Goal: Register for event/course

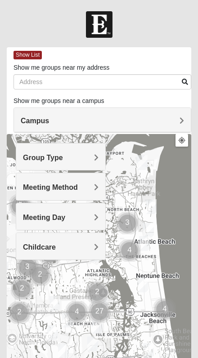
click at [87, 154] on h4 "Group Type" at bounding box center [61, 158] width 76 height 9
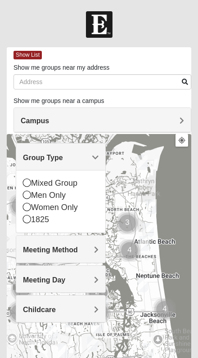
click at [23, 221] on icon at bounding box center [27, 219] width 8 height 8
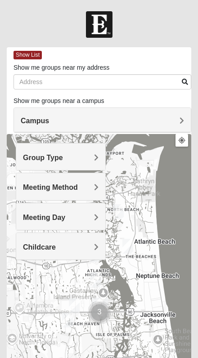
click at [90, 218] on h4 "Meeting Day" at bounding box center [61, 217] width 76 height 9
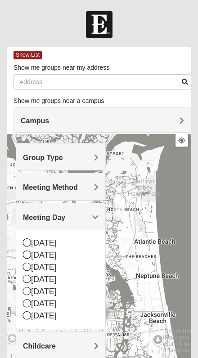
click at [30, 240] on icon at bounding box center [27, 243] width 8 height 8
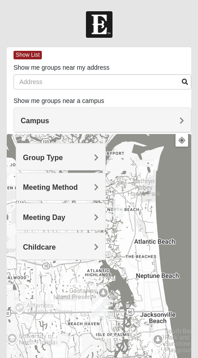
click at [30, 52] on span "Show List" at bounding box center [28, 55] width 28 height 9
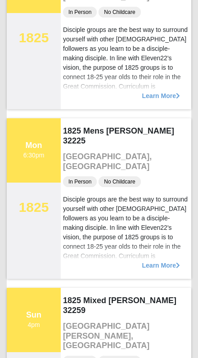
scroll to position [528, 0]
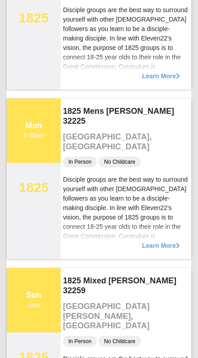
click at [162, 241] on span "Learn More" at bounding box center [161, 241] width 38 height 0
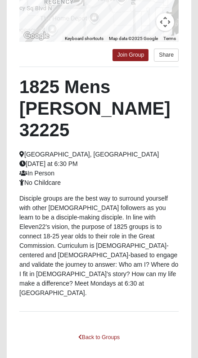
scroll to position [233, 0]
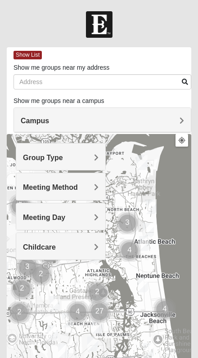
click at [94, 157] on h4 "Group Type" at bounding box center [61, 158] width 76 height 9
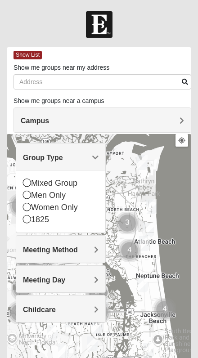
click at [26, 218] on icon at bounding box center [27, 219] width 8 height 8
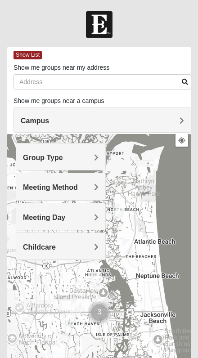
click at [78, 185] on span "Meeting Method" at bounding box center [50, 188] width 55 height 8
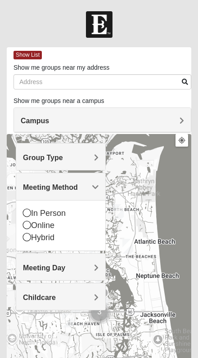
click at [26, 212] on icon at bounding box center [27, 213] width 8 height 8
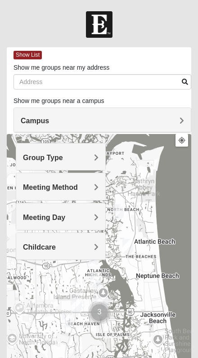
click at [29, 54] on span "Show List" at bounding box center [28, 55] width 28 height 9
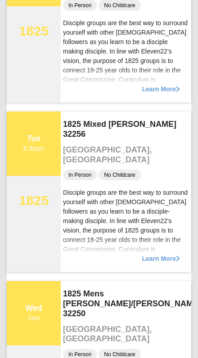
scroll to position [1266, 0]
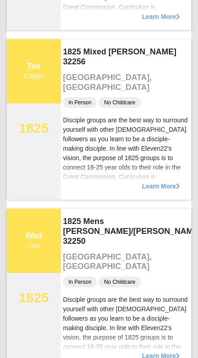
click at [130, 147] on div "Disciple groups are the best way to surround yourself with other [DEMOGRAPHIC_D…" at bounding box center [126, 182] width 126 height 132
click at [154, 200] on div "Learn More" at bounding box center [126, 182] width 131 height 36
click at [146, 182] on span "Learn More" at bounding box center [161, 182] width 38 height 0
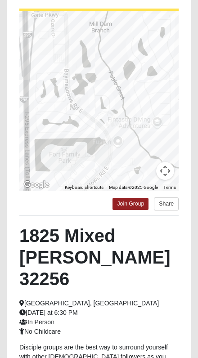
scroll to position [109, 0]
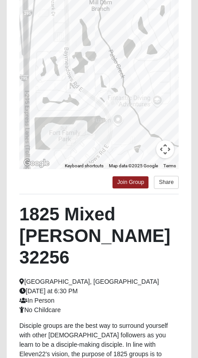
click at [137, 184] on link "Join Group" at bounding box center [131, 183] width 36 height 12
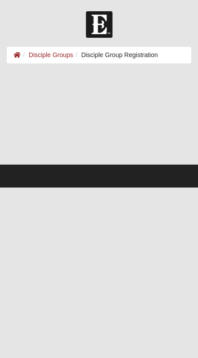
scroll to position [20, 0]
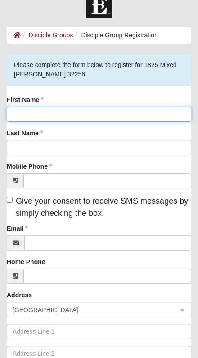
click at [133, 122] on input "First Name" at bounding box center [99, 114] width 185 height 15
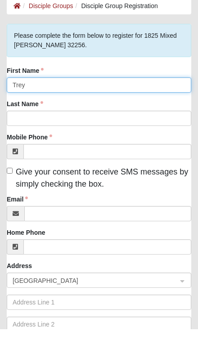
type input "Trey"
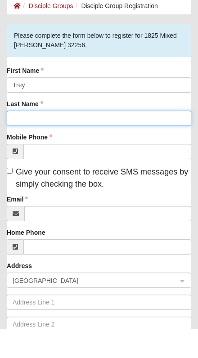
click at [32, 140] on input "Last Name" at bounding box center [99, 147] width 185 height 15
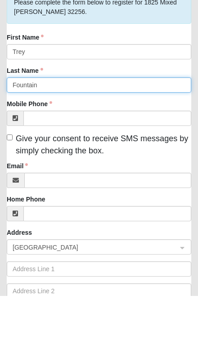
type input "Fountain"
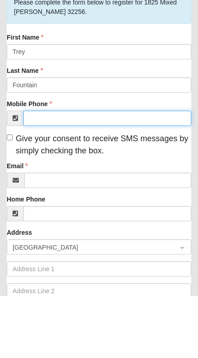
click at [165, 173] on input "Mobile Phone" at bounding box center [107, 180] width 168 height 15
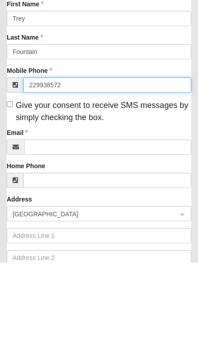
type input "(229) 938-5722"
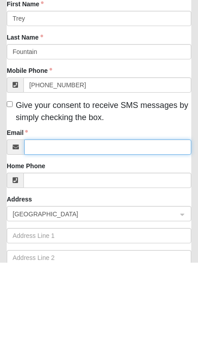
click at [150, 236] on input "Email" at bounding box center [107, 243] width 167 height 15
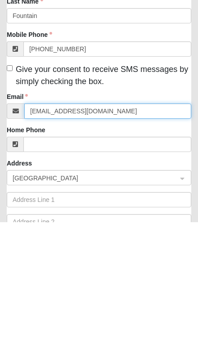
type input "treyafis@gmail.com"
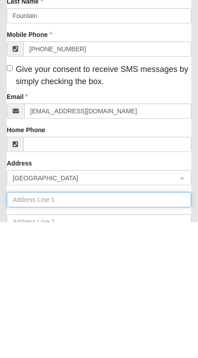
click at [150, 328] on input "text" at bounding box center [99, 335] width 185 height 15
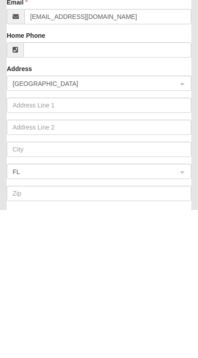
scroll to position [243, 0]
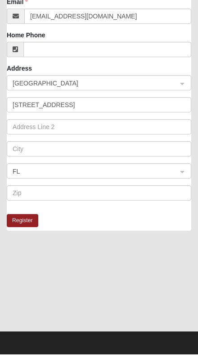
type input "1462 Solera Terr"
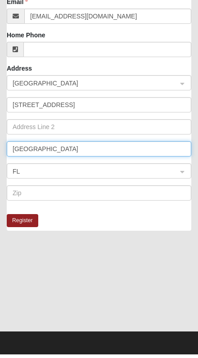
type input "Jacksonville"
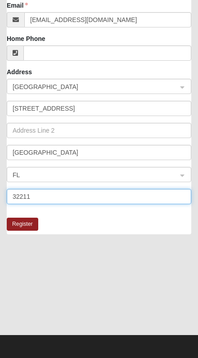
type input "32211"
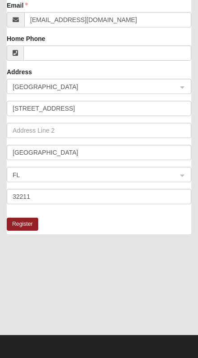
click at [23, 226] on button "Register" at bounding box center [23, 224] width 32 height 13
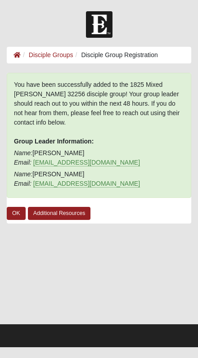
scroll to position [0, 0]
click at [13, 210] on link "OK" at bounding box center [16, 213] width 19 height 13
